Goal: Information Seeking & Learning: Find specific page/section

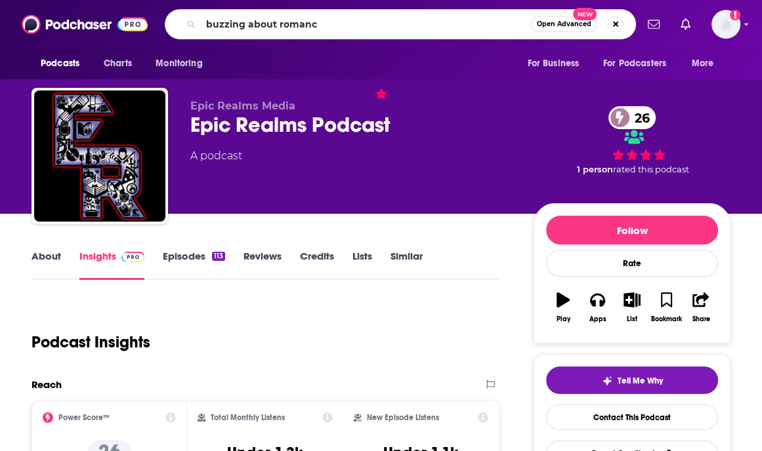
type input "buzzing about romance"
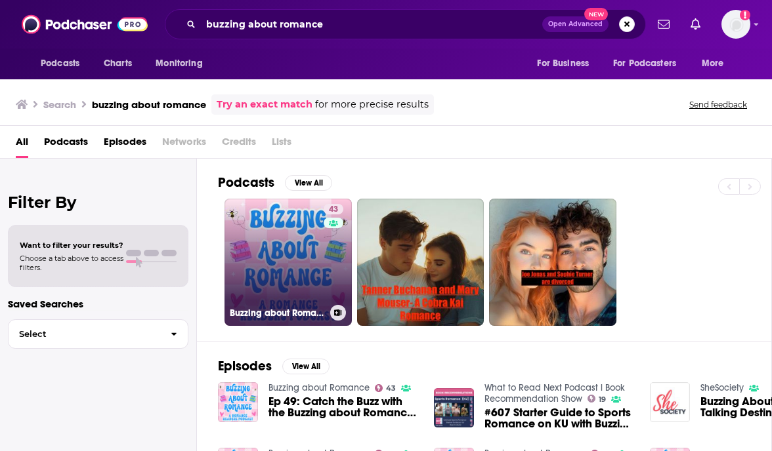
click at [279, 230] on link "43 Buzzing about Romance" at bounding box center [287, 262] width 127 height 127
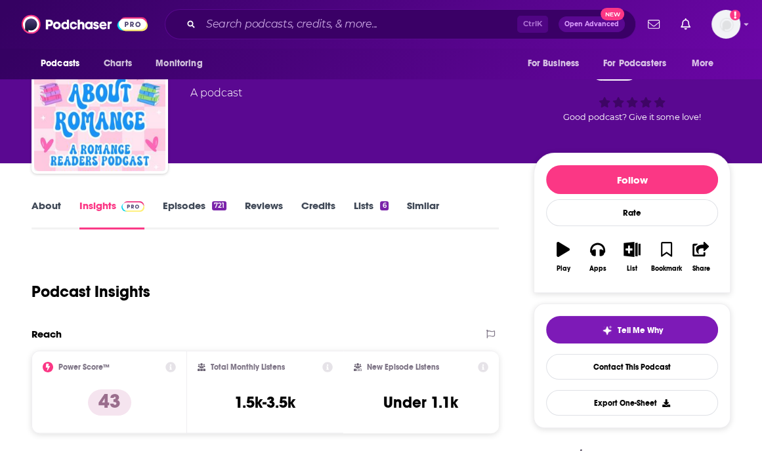
scroll to position [131, 0]
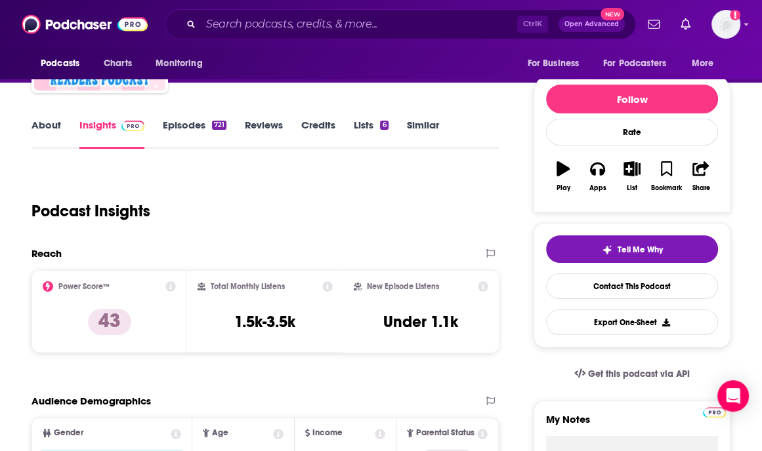
drag, startPoint x: 396, startPoint y: 182, endPoint x: 368, endPoint y: 94, distance: 92.1
click at [400, 176] on div "Podcast Insights" at bounding box center [259, 203] width 457 height 67
click at [339, 28] on input "Search podcasts, credits, & more..." at bounding box center [359, 24] width 316 height 21
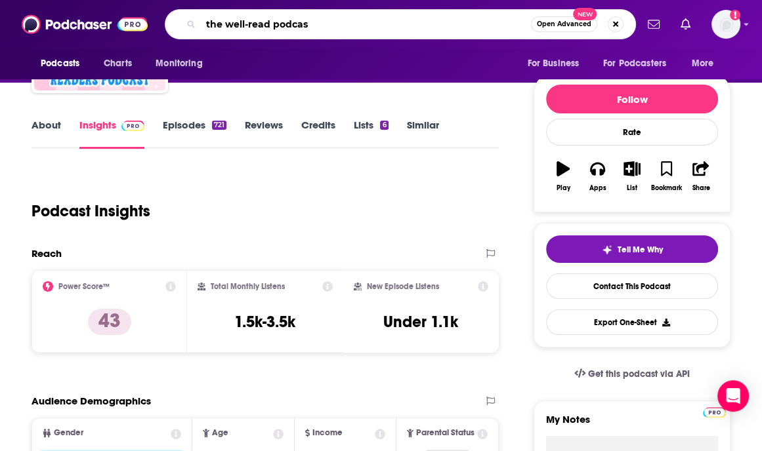
type input "the well-read podcast"
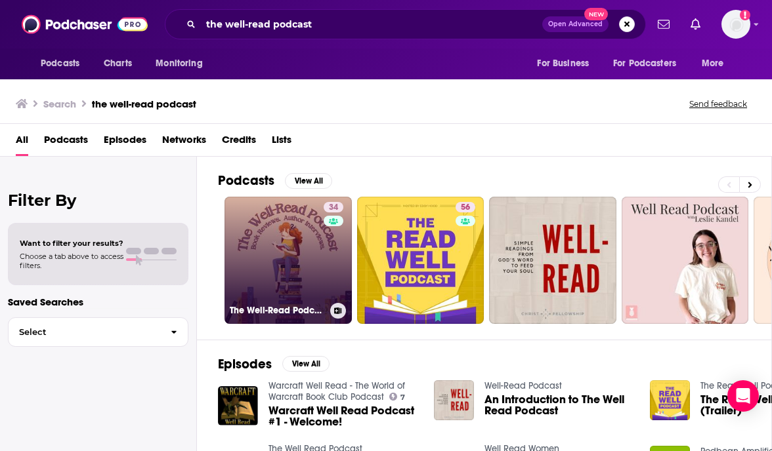
click at [295, 245] on link "34 The Well-Read Podcast" at bounding box center [287, 260] width 127 height 127
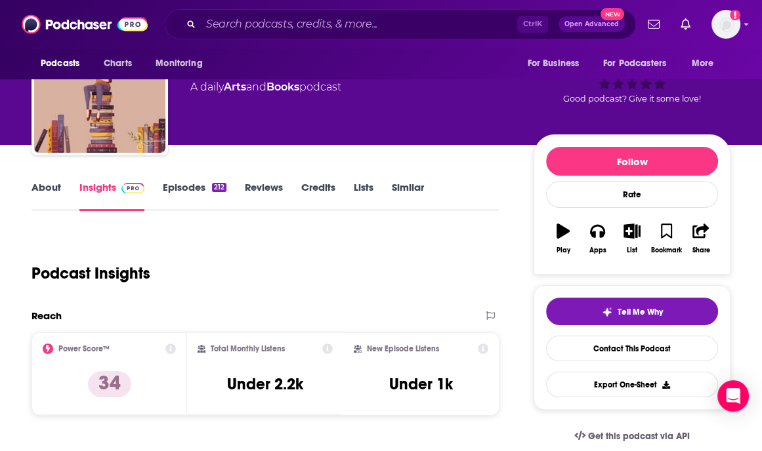
scroll to position [131, 0]
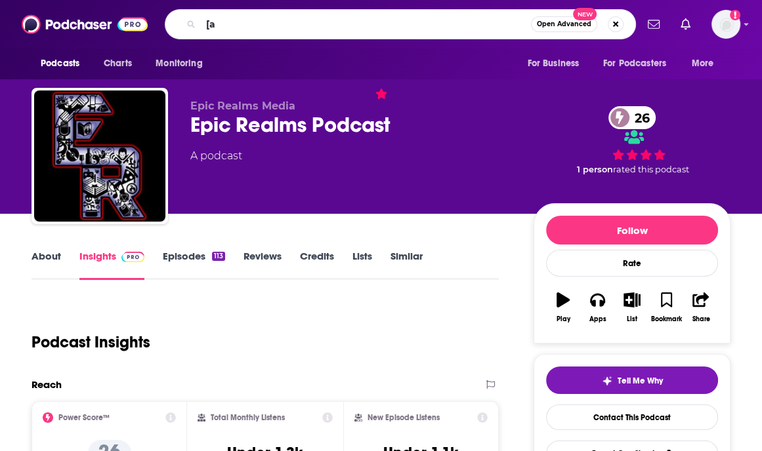
type input "["
type input "page six radio"
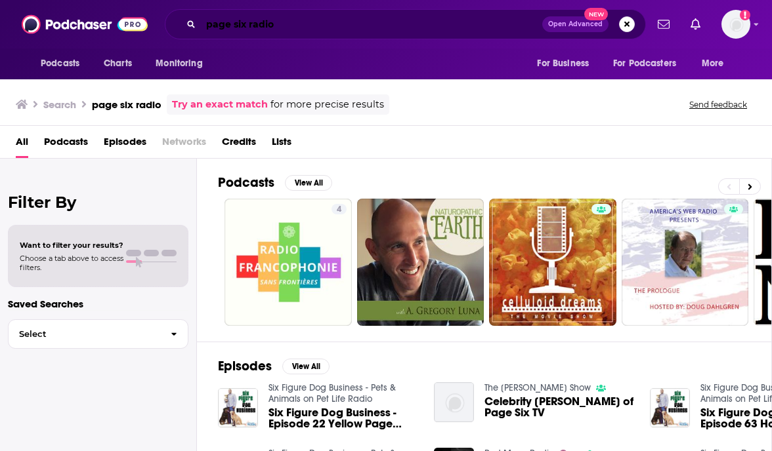
click at [308, 21] on input "page six radio" at bounding box center [371, 24] width 341 height 21
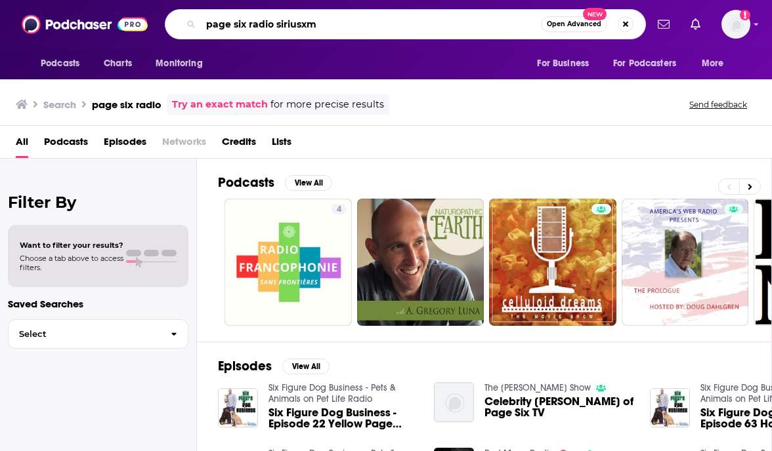
type input "page six radio siriusxm"
